Goal: Navigation & Orientation: Find specific page/section

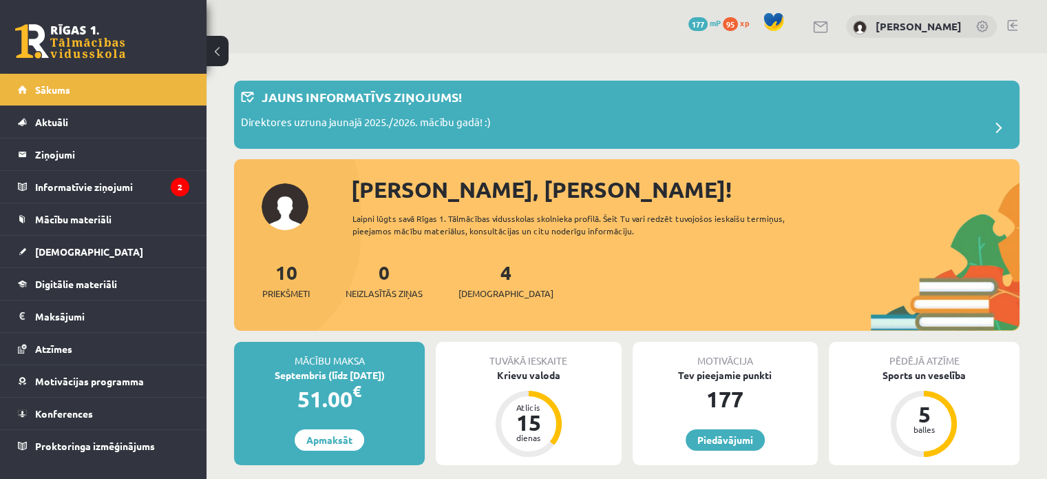
click at [708, 21] on span "177" at bounding box center [698, 24] width 19 height 14
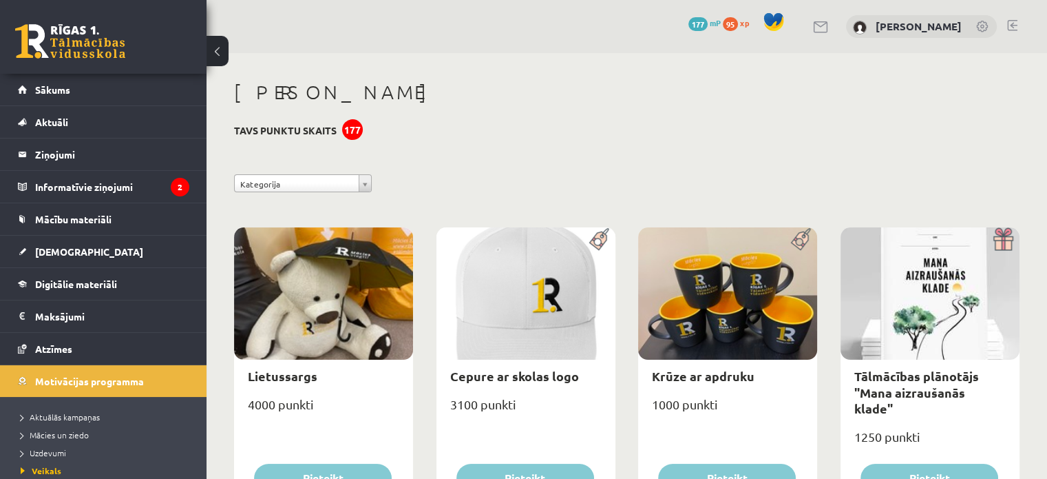
click at [738, 19] on span "95" at bounding box center [730, 24] width 15 height 14
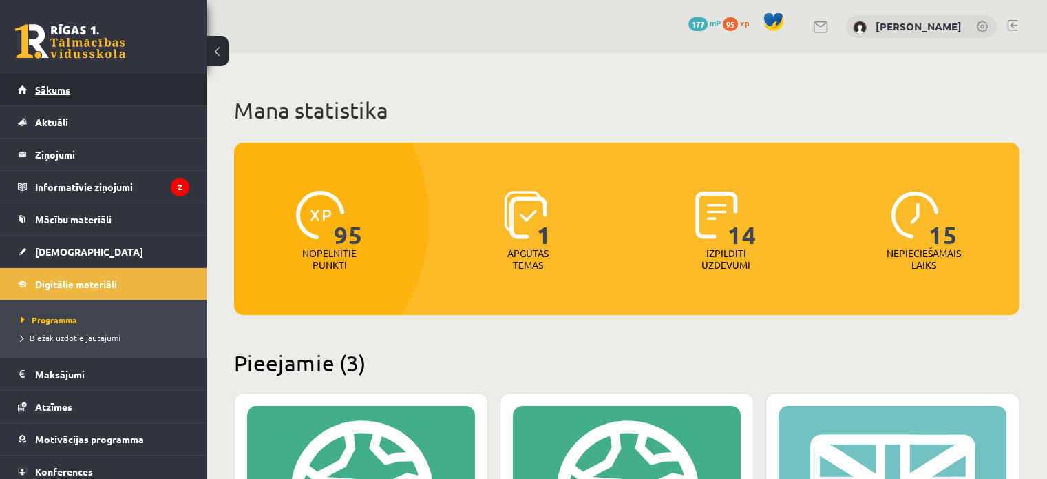
click at [67, 94] on span "Sākums" at bounding box center [52, 89] width 35 height 12
